Goal: Task Accomplishment & Management: Manage account settings

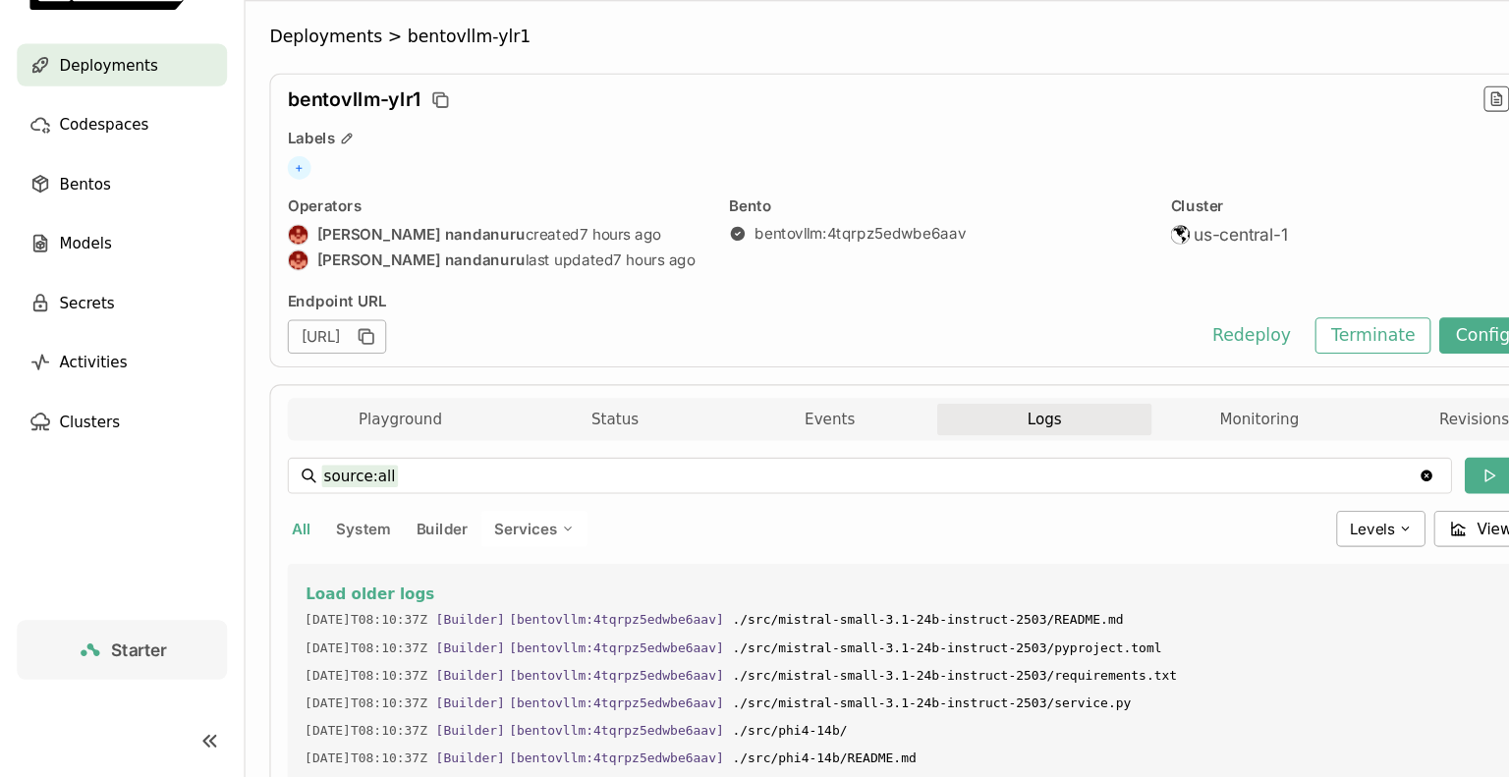
scroll to position [6707, 0]
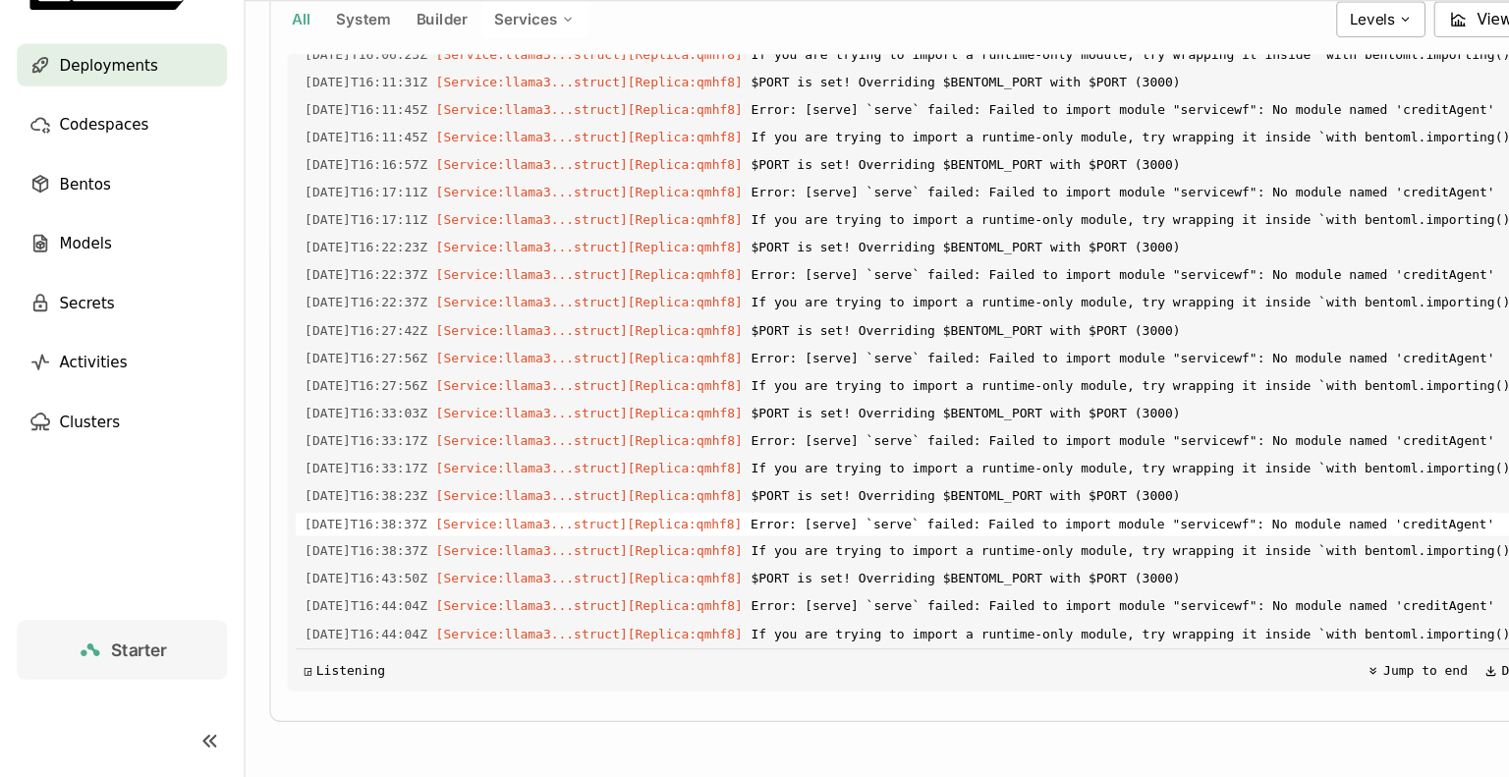
click at [1059, 539] on span "Error: [serve] `serve` failed: Failed to import module "servicewf": No module n…" at bounding box center [1075, 543] width 758 height 22
click at [115, 116] on span "Deployments" at bounding box center [100, 118] width 91 height 24
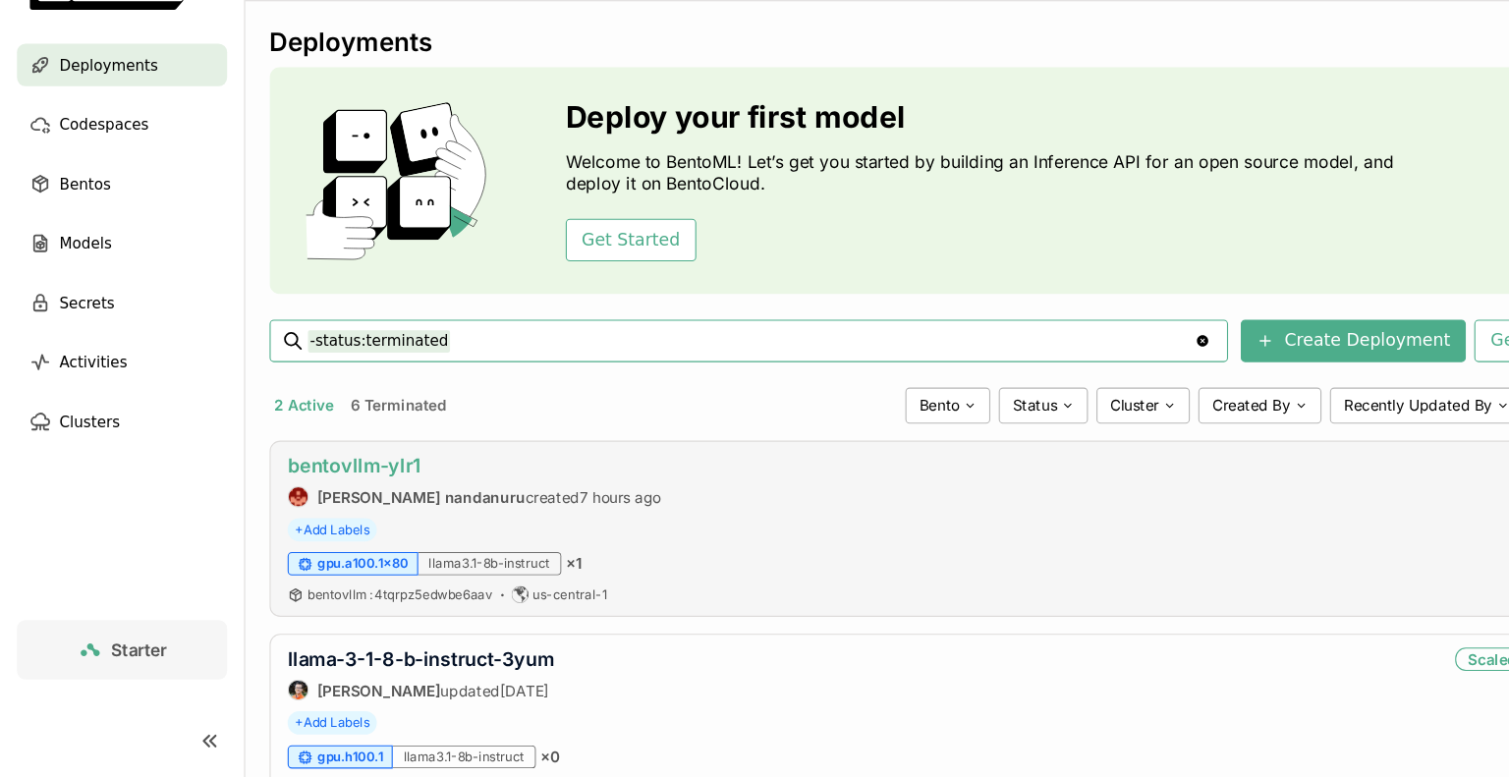
click at [365, 484] on link "bentovllm-ylr1" at bounding box center [328, 489] width 124 height 21
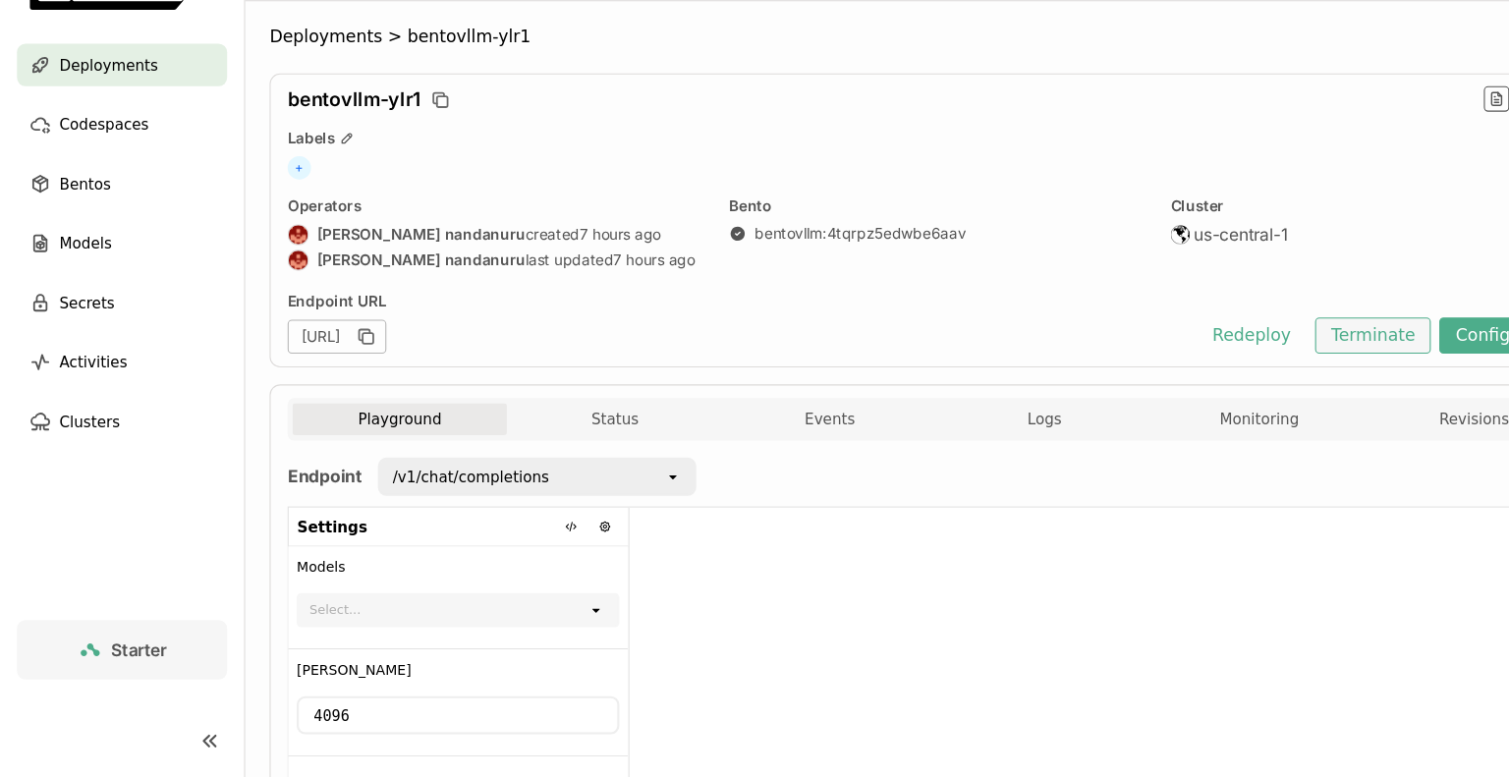
click at [1275, 370] on button "Terminate" at bounding box center [1270, 368] width 107 height 33
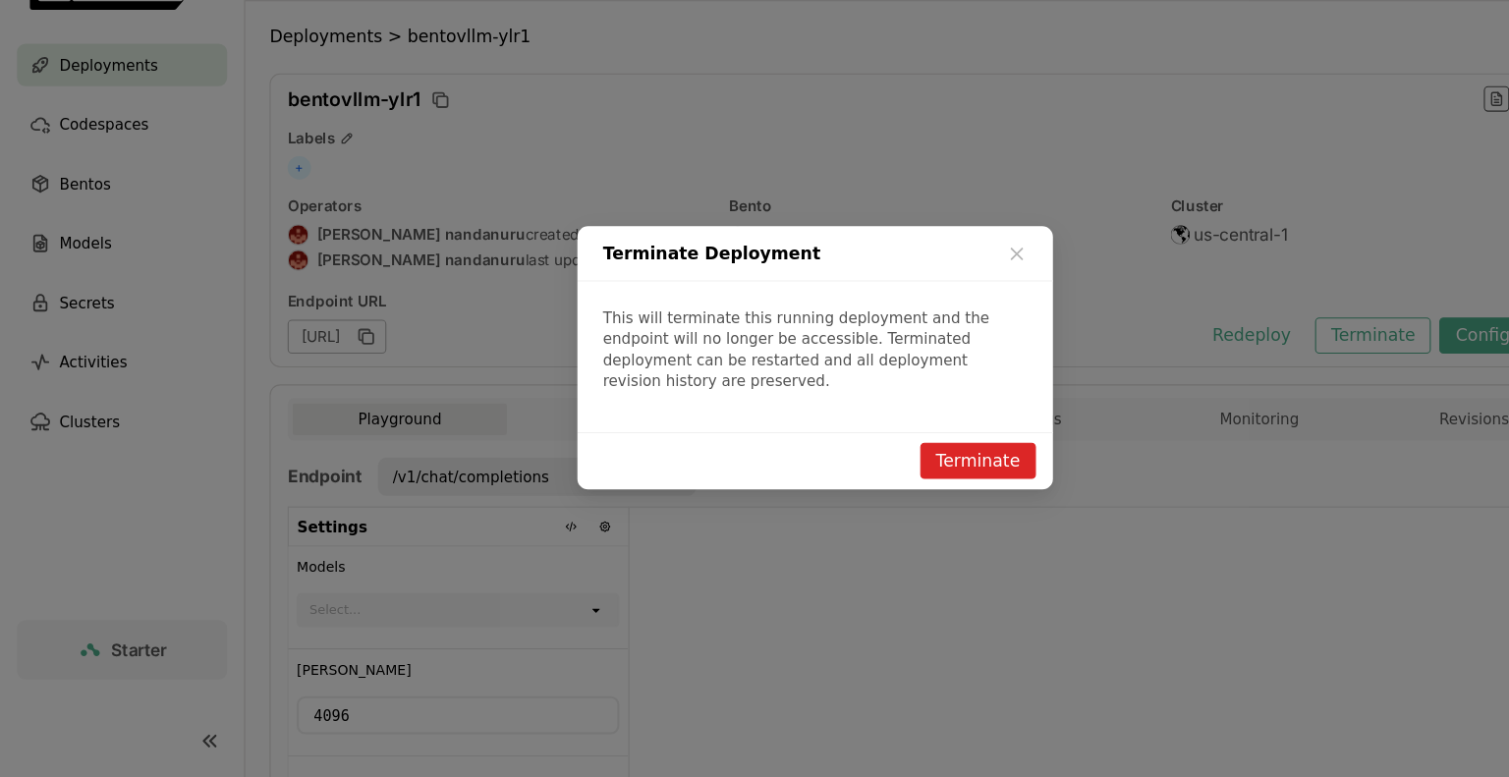
click at [921, 479] on button "Terminate" at bounding box center [905, 484] width 107 height 33
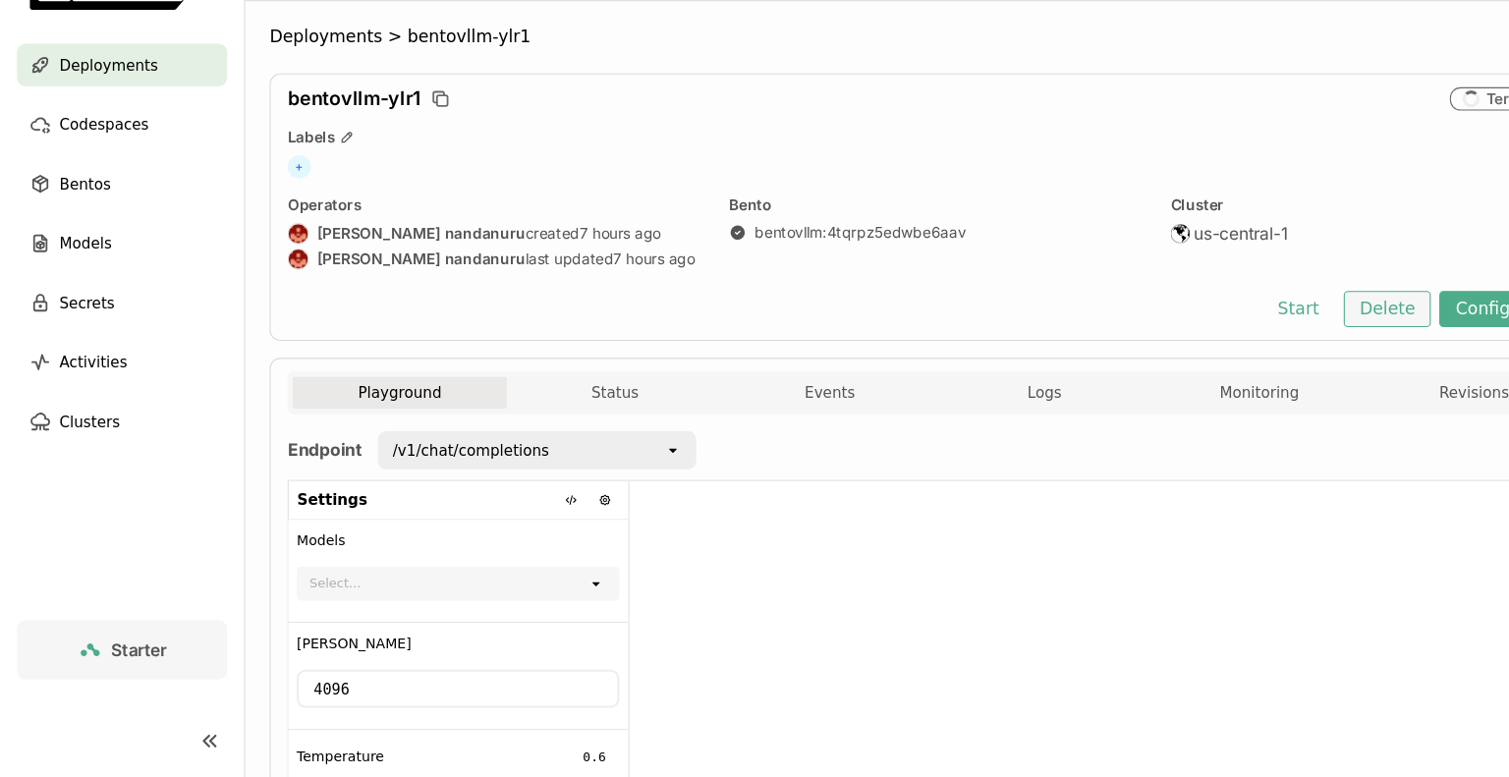
click at [1282, 357] on button "Delete" at bounding box center [1285, 343] width 82 height 33
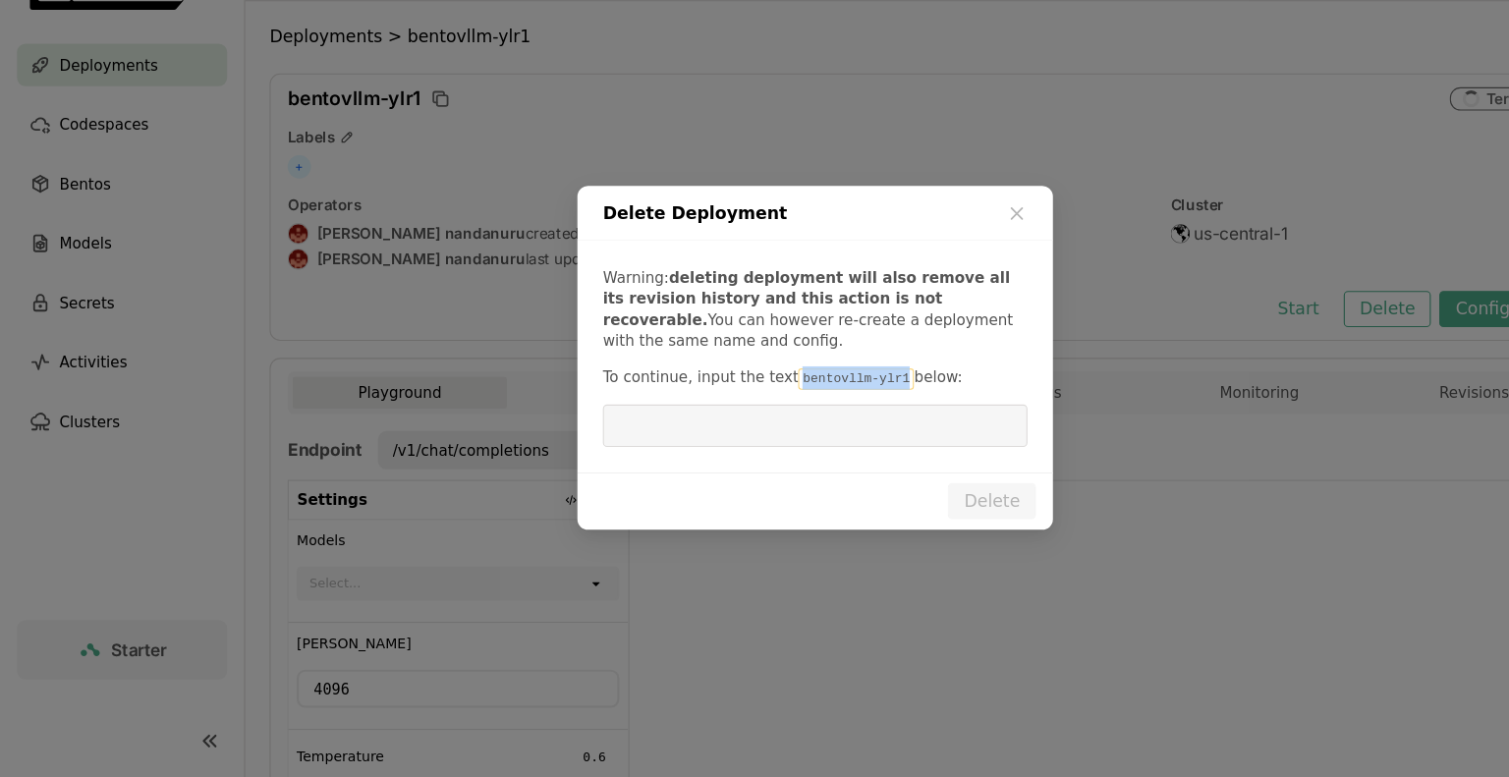
drag, startPoint x: 816, startPoint y: 413, endPoint x: 723, endPoint y: 407, distance: 92.6
click at [739, 407] on code "bentovllm-ylr1" at bounding box center [792, 409] width 107 height 20
copy code "bentovllm-ylr1"
click at [652, 456] on input "dialog" at bounding box center [754, 451] width 369 height 37
paste input "bentovllm-ylr1"
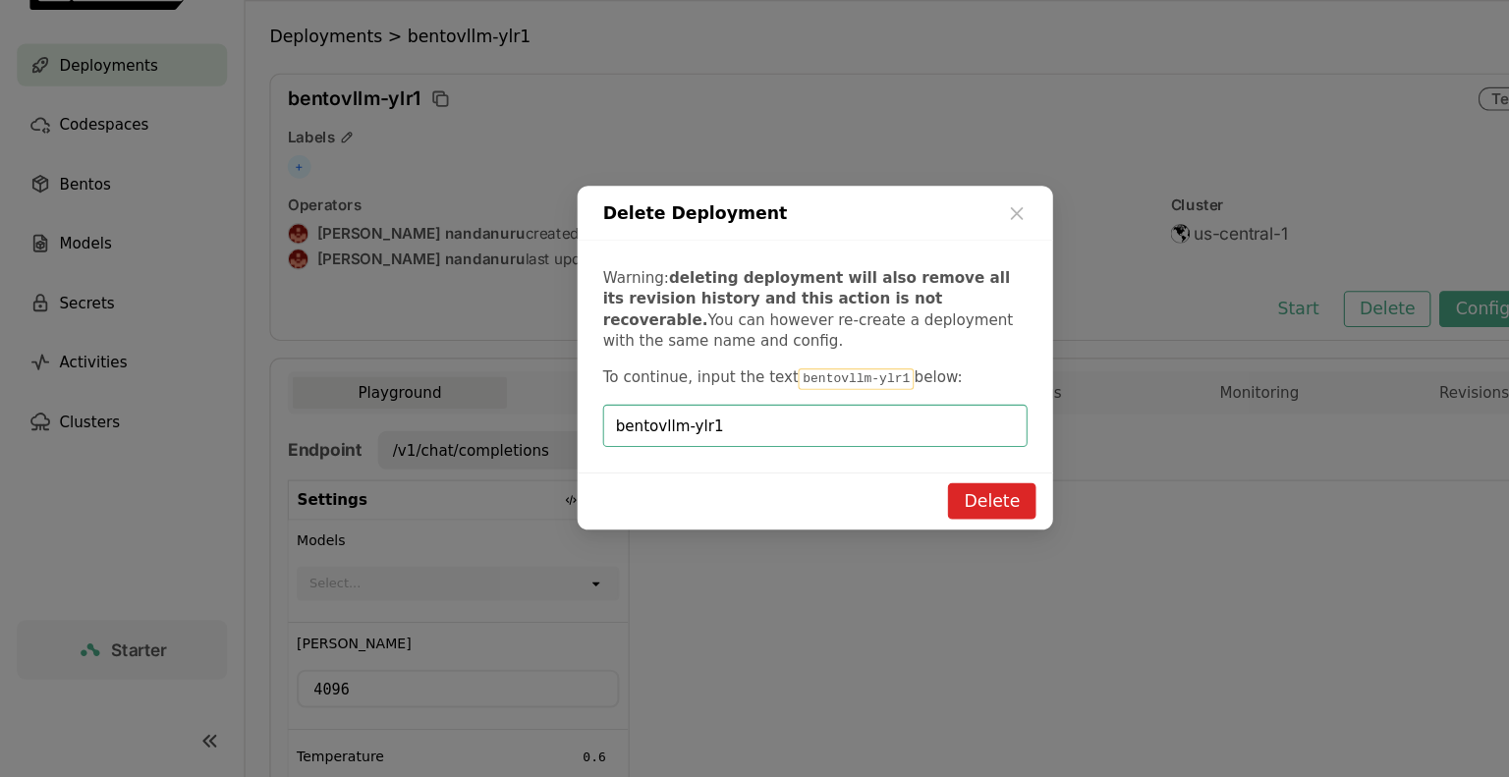
type input "bentovllm-ylr1"
click at [923, 531] on button "Delete" at bounding box center [918, 521] width 82 height 33
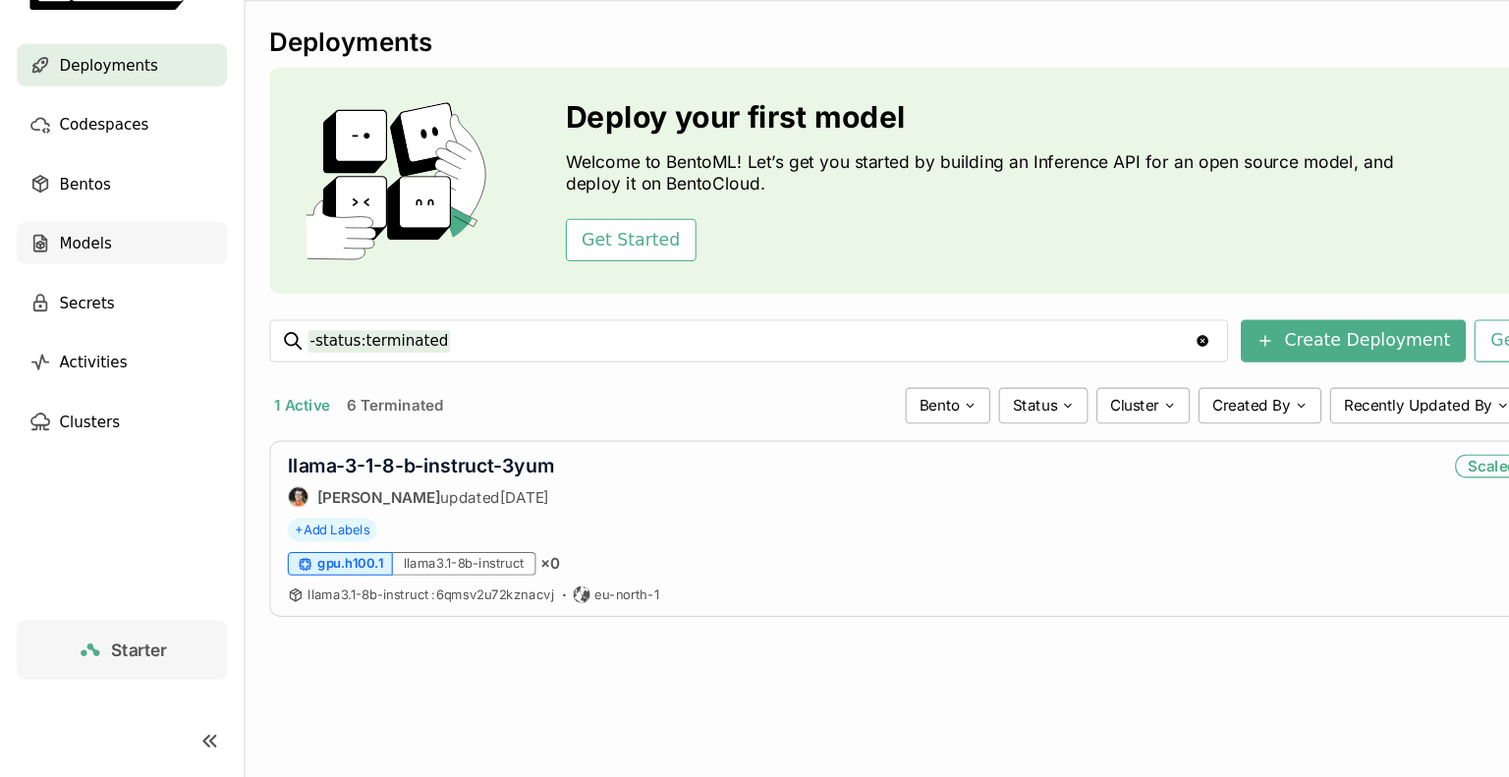
click at [81, 293] on span "Models" at bounding box center [79, 283] width 48 height 24
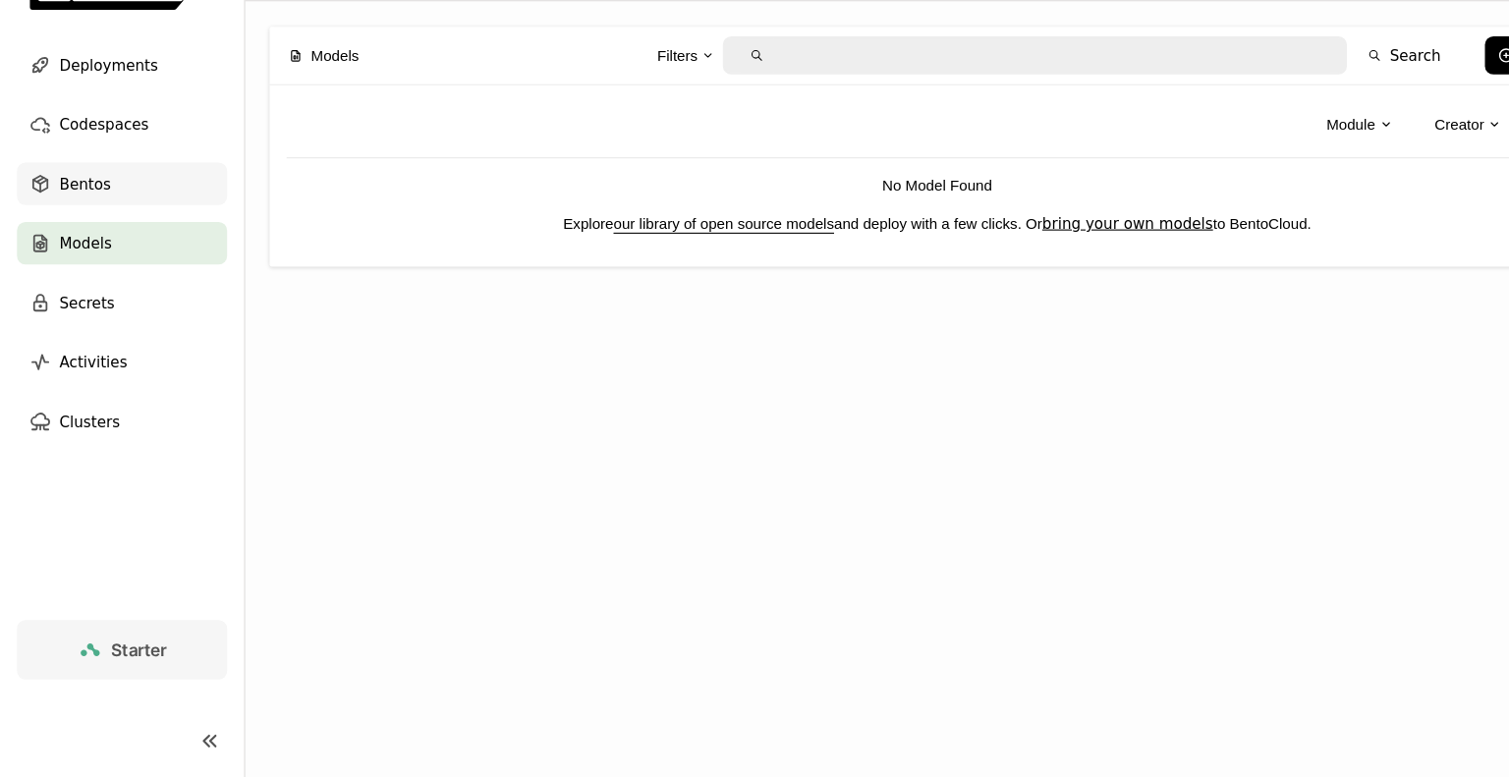
click at [97, 218] on div "Bentos" at bounding box center [113, 227] width 195 height 39
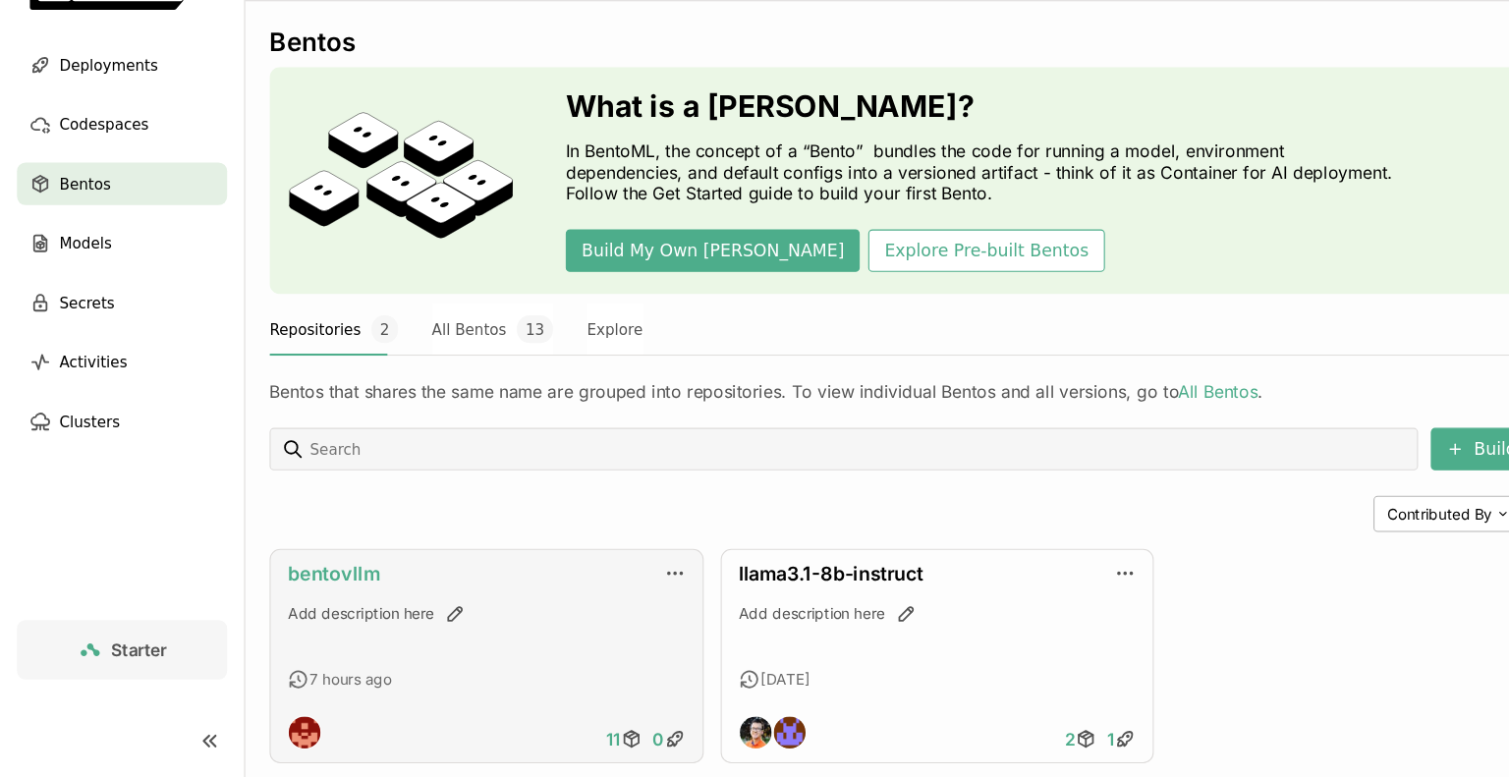
click at [324, 589] on link "bentovllm" at bounding box center [308, 589] width 85 height 21
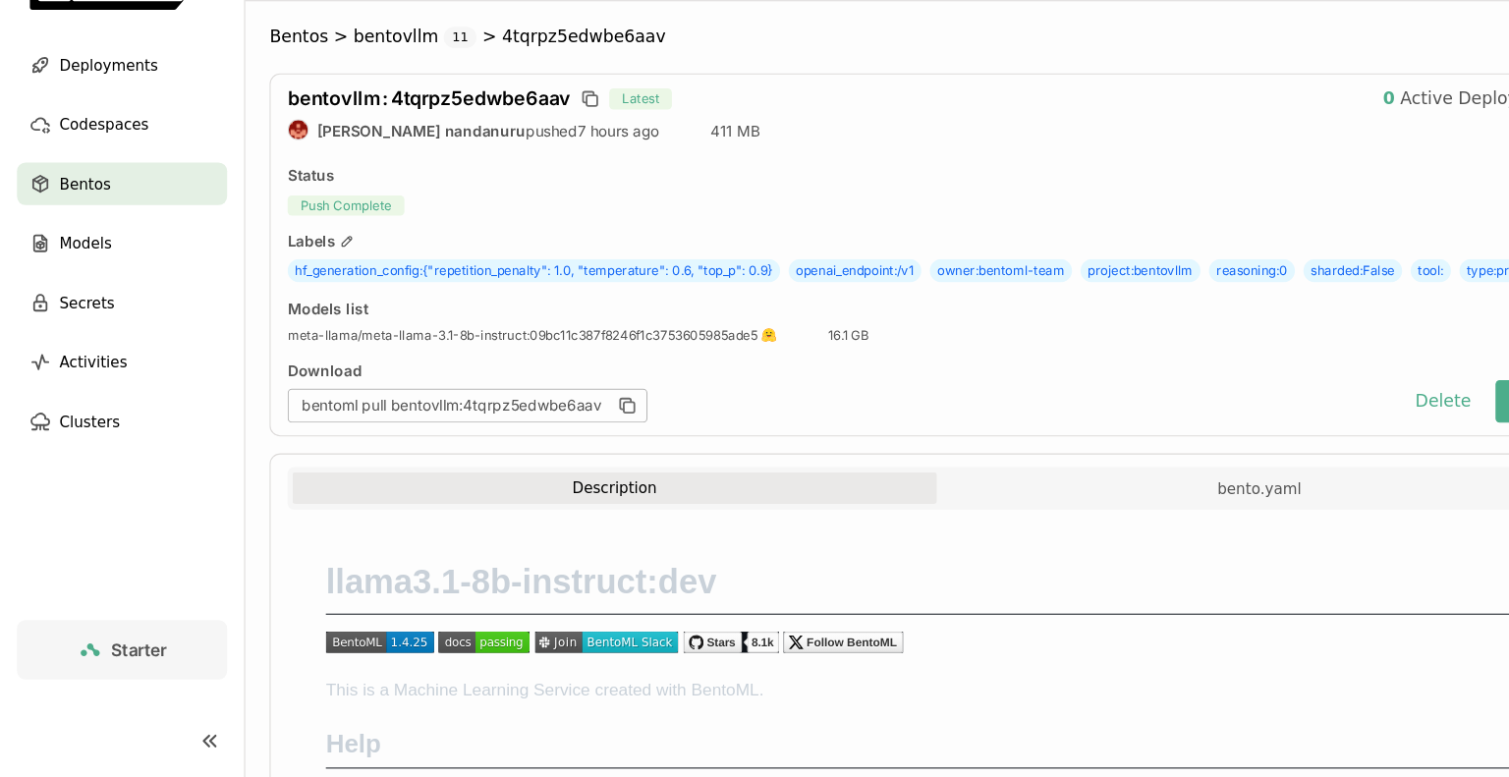
click at [949, 376] on div "Models list meta-llama/meta-llama-3.1-8b-instruct : 09bc11c387f8246f1c375360598…" at bounding box center [867, 355] width 1203 height 41
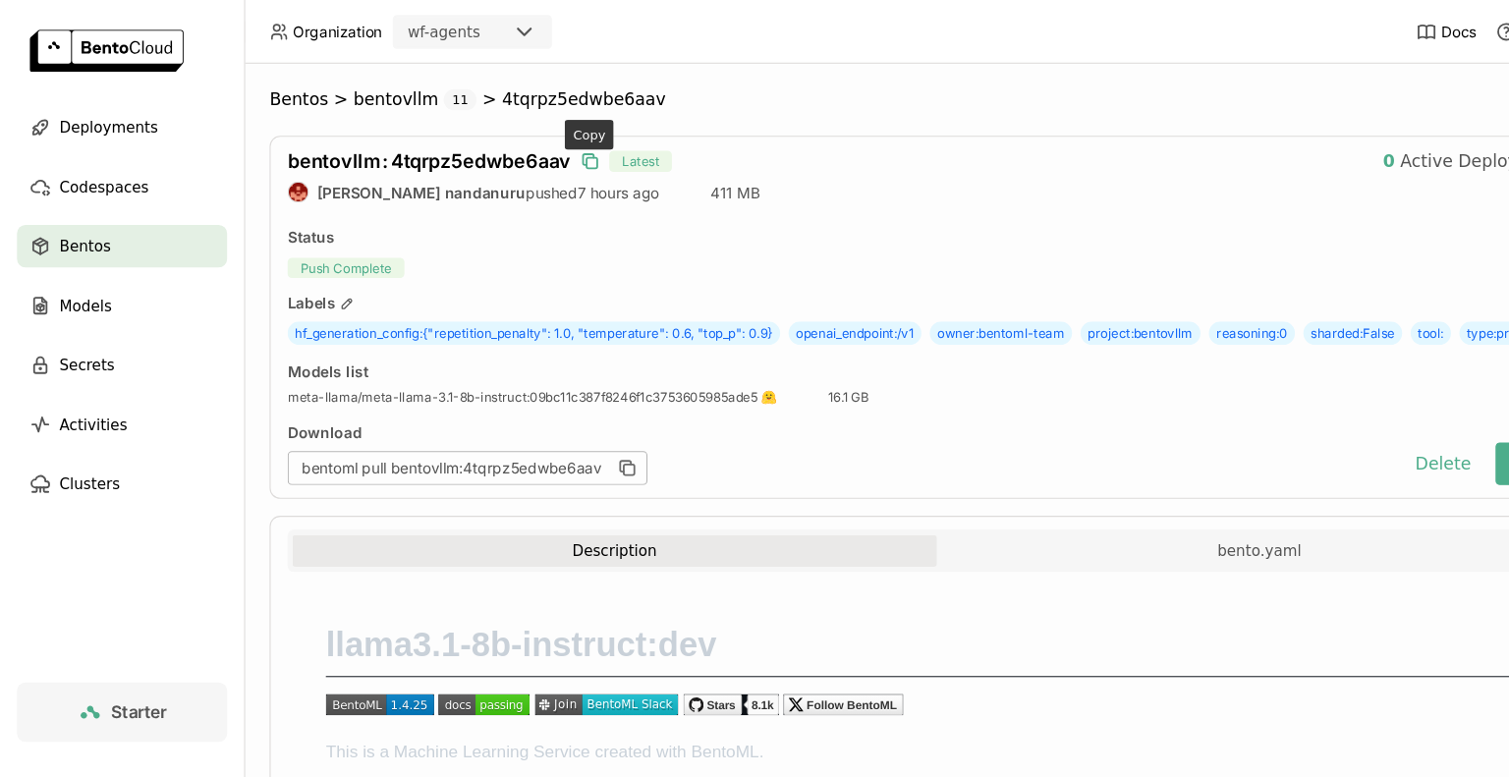
click at [543, 148] on icon "button" at bounding box center [548, 151] width 10 height 10
click at [1341, 449] on button "Delete" at bounding box center [1336, 429] width 82 height 39
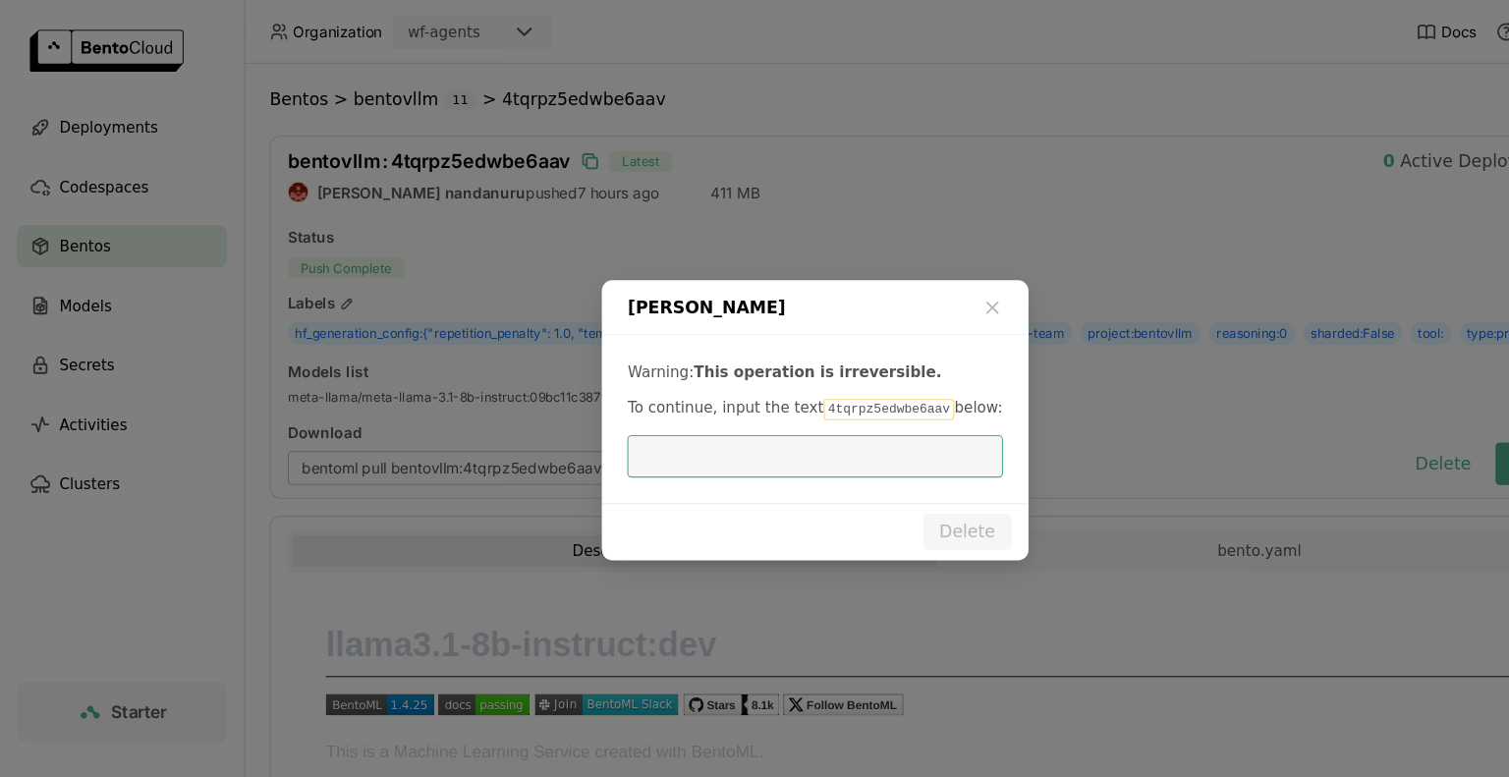
click at [701, 416] on input "dialog" at bounding box center [753, 422] width 323 height 37
click at [658, 426] on input "bentovllm:4tqrpz5edwbe6aav" at bounding box center [753, 422] width 323 height 37
type input "4tqrpz5edwbe6aav"
click at [901, 488] on button "Delete" at bounding box center [896, 492] width 82 height 33
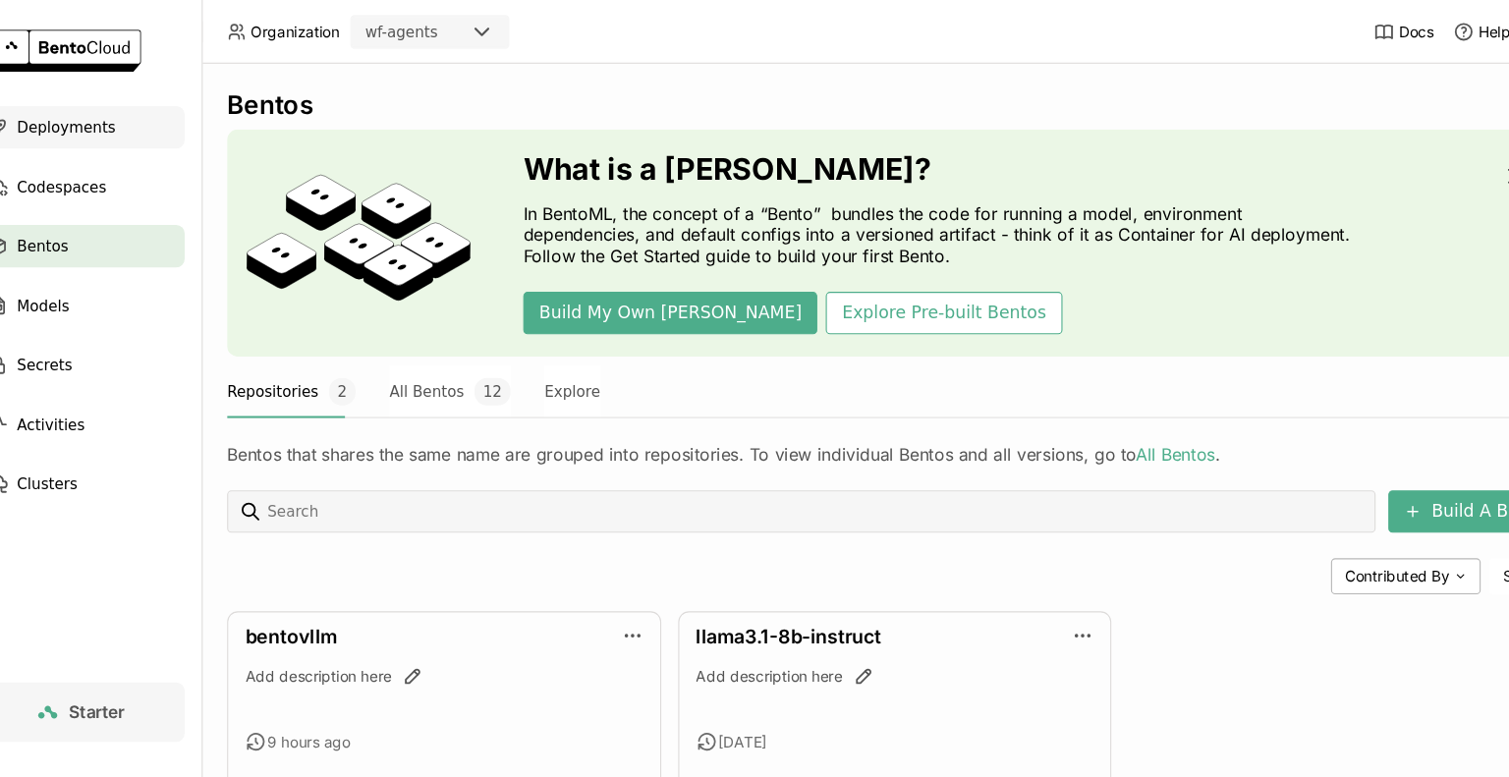
click at [115, 122] on span "Deployments" at bounding box center [100, 118] width 91 height 24
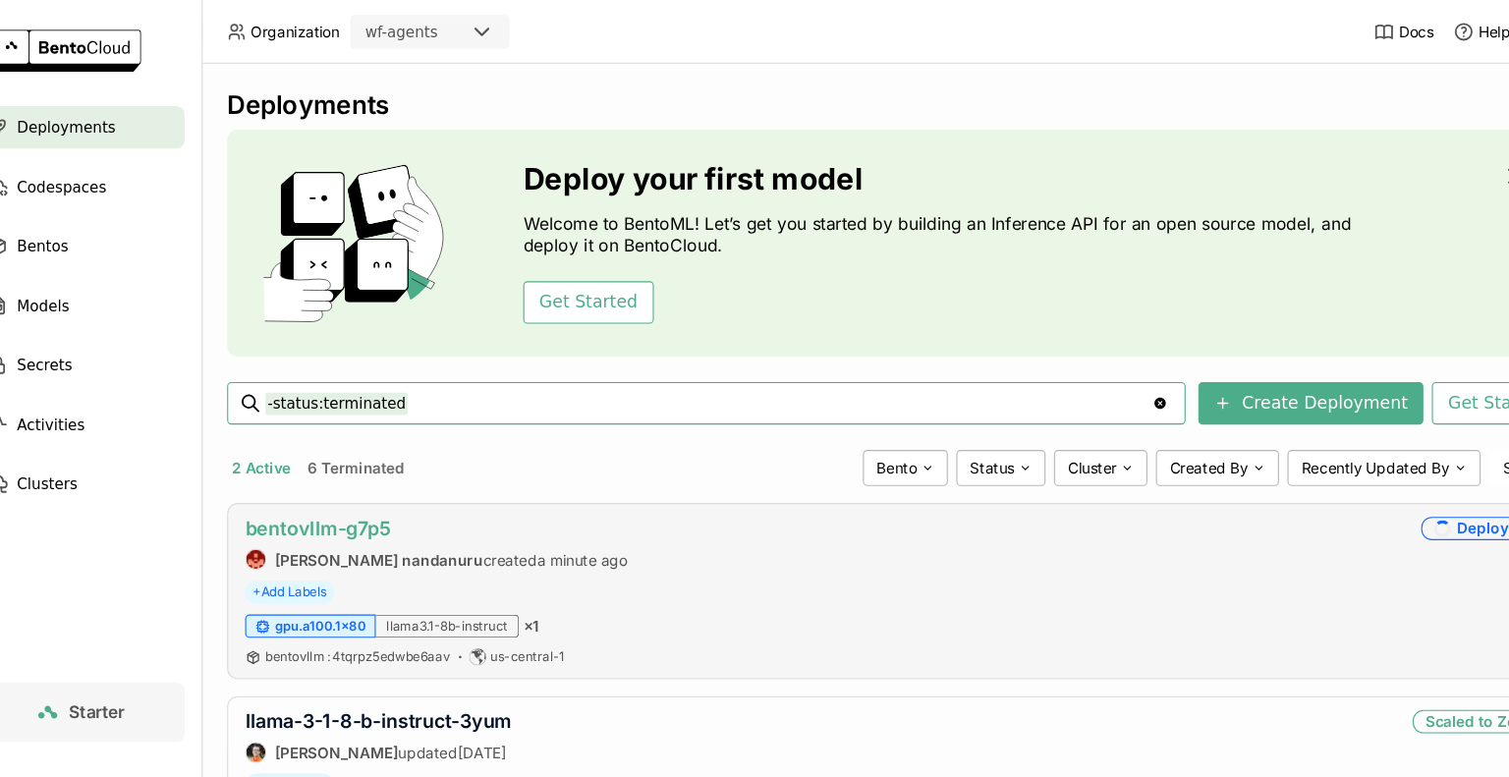
click at [346, 489] on link "bentovllm-g7p5" at bounding box center [333, 489] width 135 height 21
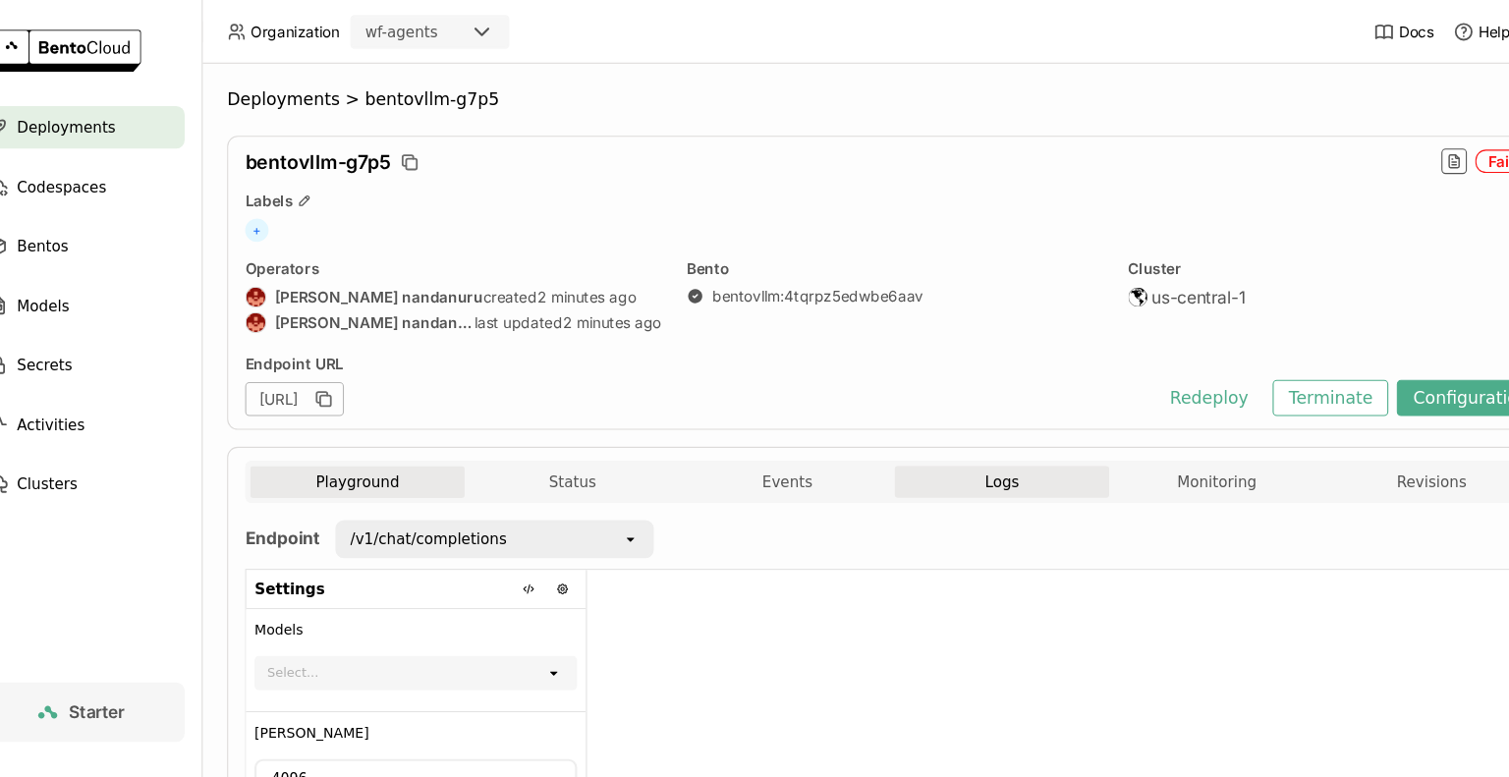
click at [959, 443] on span "Logs" at bounding box center [966, 446] width 31 height 18
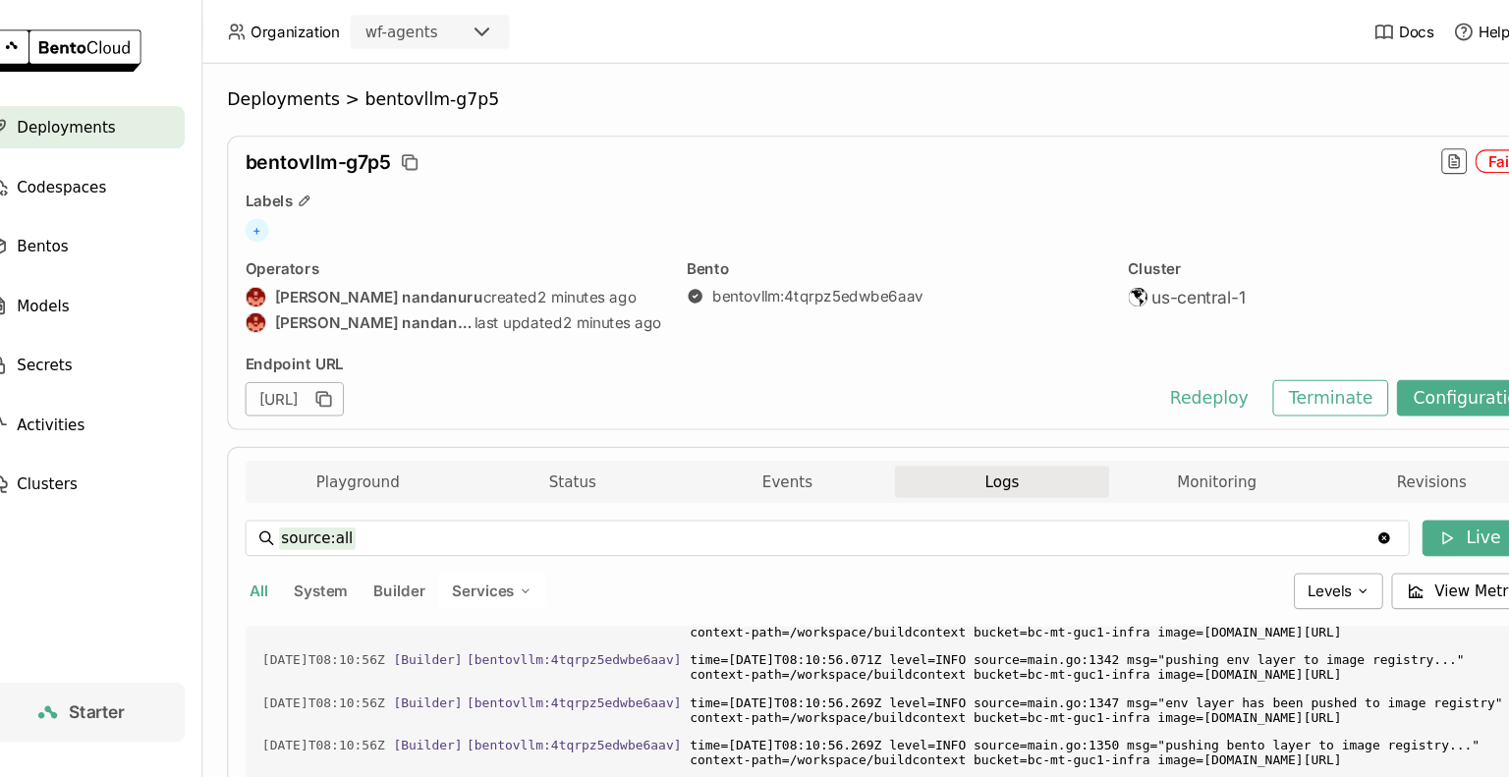
scroll to position [3569, 0]
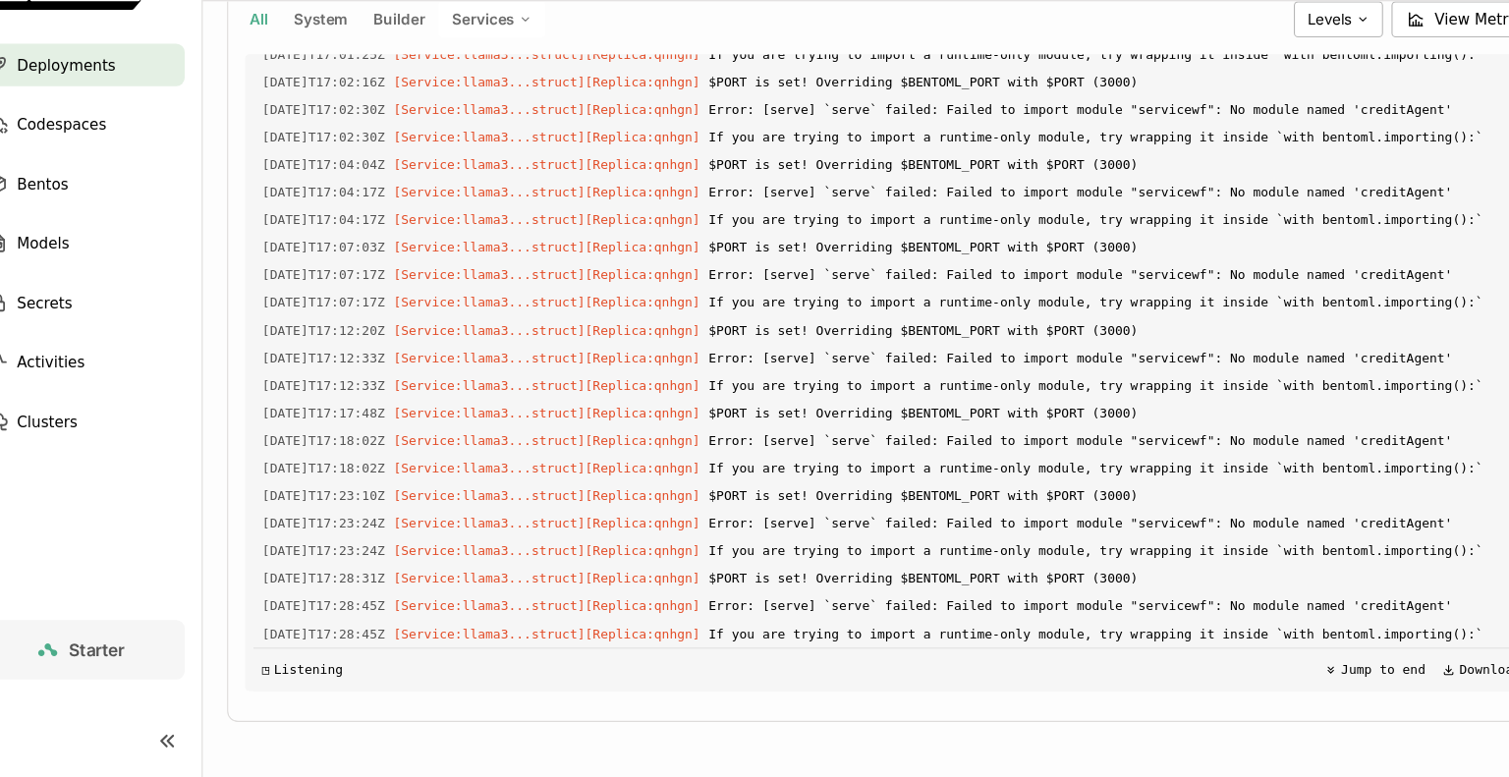
scroll to position [4191, 0]
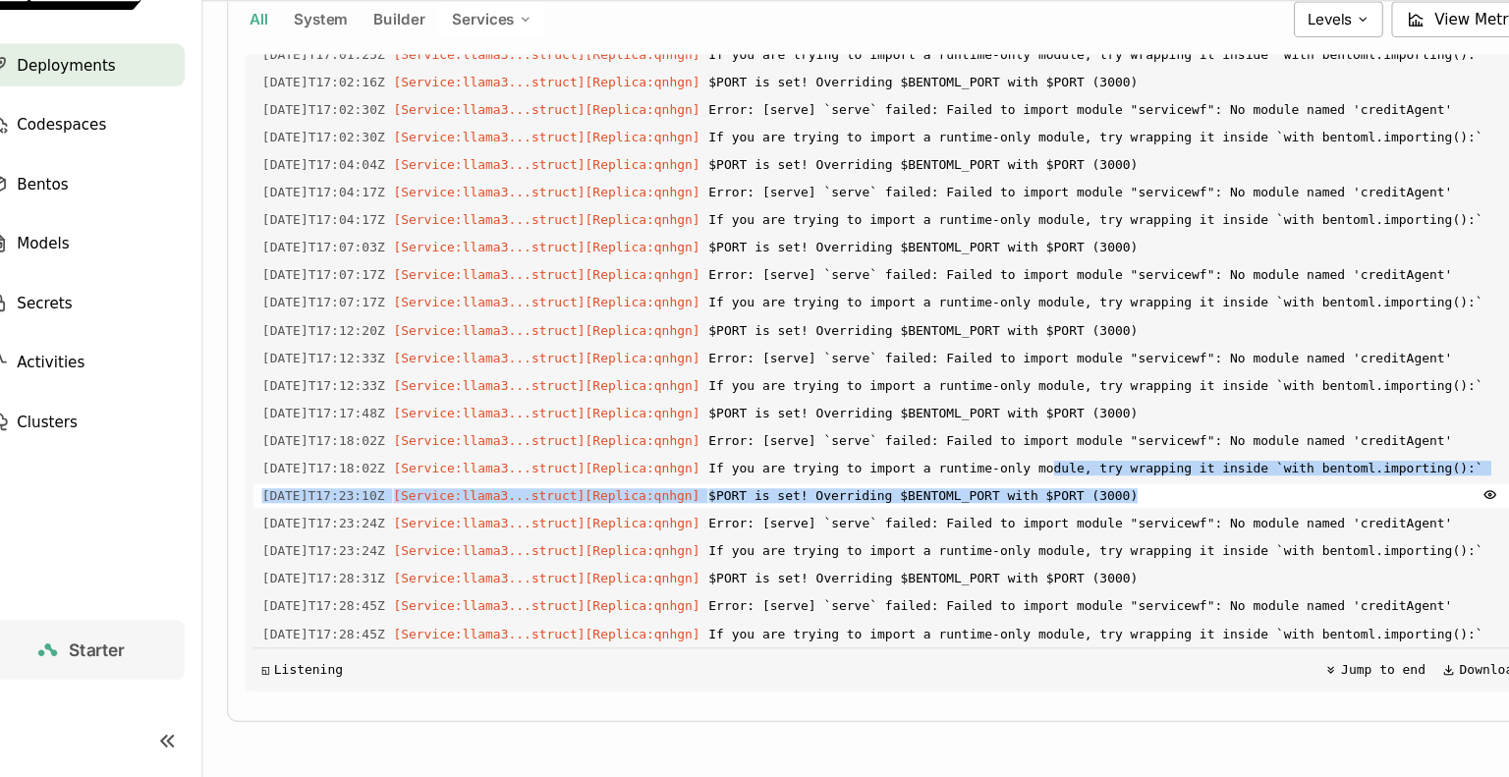
drag, startPoint x: 980, startPoint y: 488, endPoint x: 1043, endPoint y: 517, distance: 69.0
click at [1048, 515] on div "Load older logs [DATE]T08:10:37Z [Builder] [ bentovllm:4tqrpz5edwbe6aav ] ./src…" at bounding box center [867, 403] width 1187 height 590
click at [1030, 513] on span "$PORT is set! Overriding $BENTOML_PORT with $PORT (3000)" at bounding box center [1075, 517] width 758 height 22
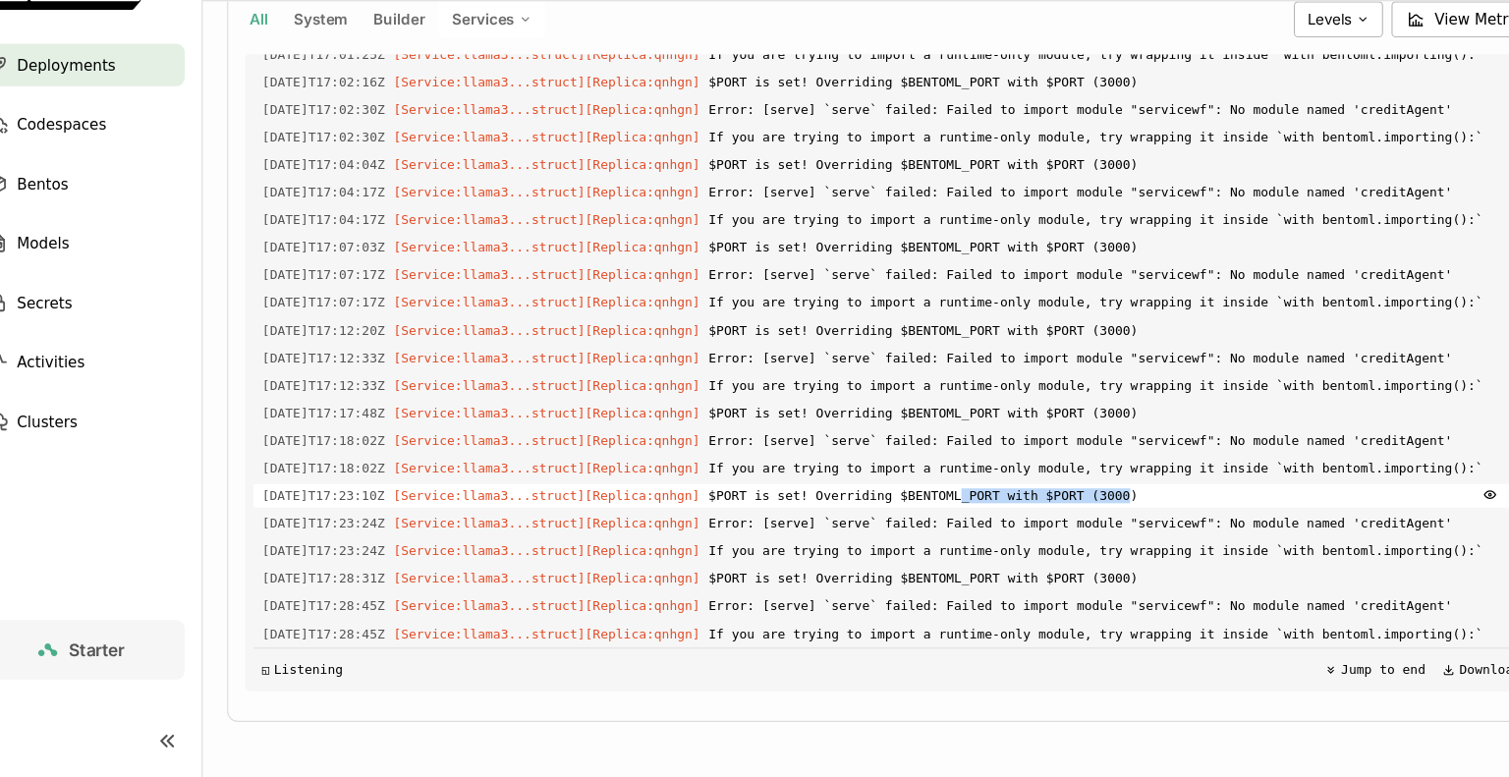
drag, startPoint x: 900, startPoint y: 515, endPoint x: 1044, endPoint y: 511, distance: 143.5
click at [1044, 511] on span "$PORT is set! Overriding $BENTOML_PORT with $PORT (3000)" at bounding box center [1075, 517] width 758 height 22
